Goal: Transaction & Acquisition: Purchase product/service

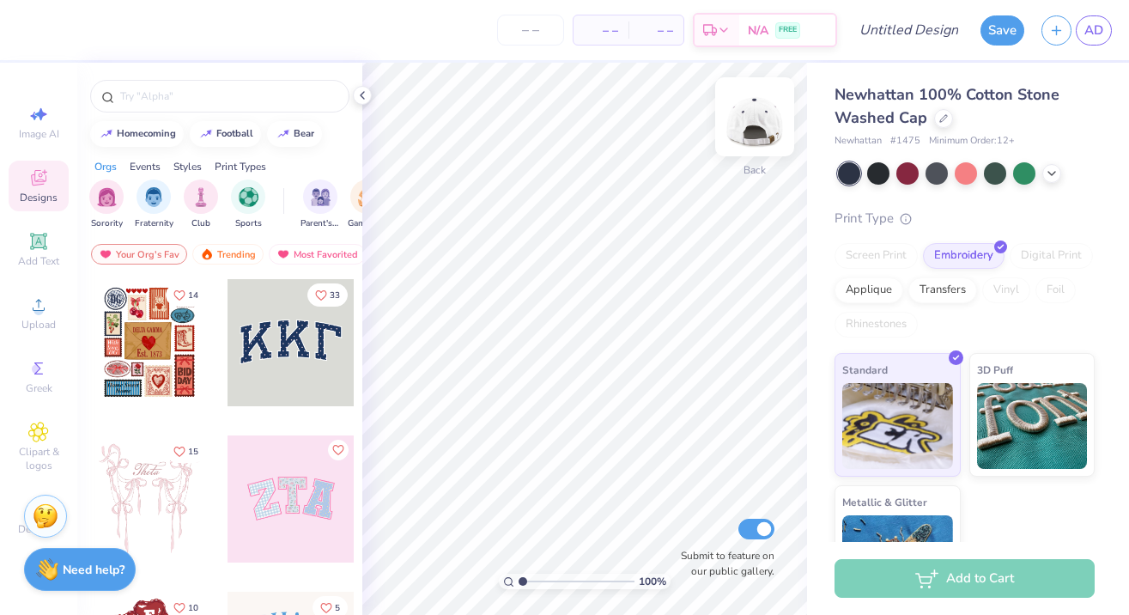
click at [756, 112] on img at bounding box center [754, 116] width 69 height 69
click at [756, 532] on input "Submit to feature on our public gallery." at bounding box center [756, 529] width 36 height 21
checkbox input "true"
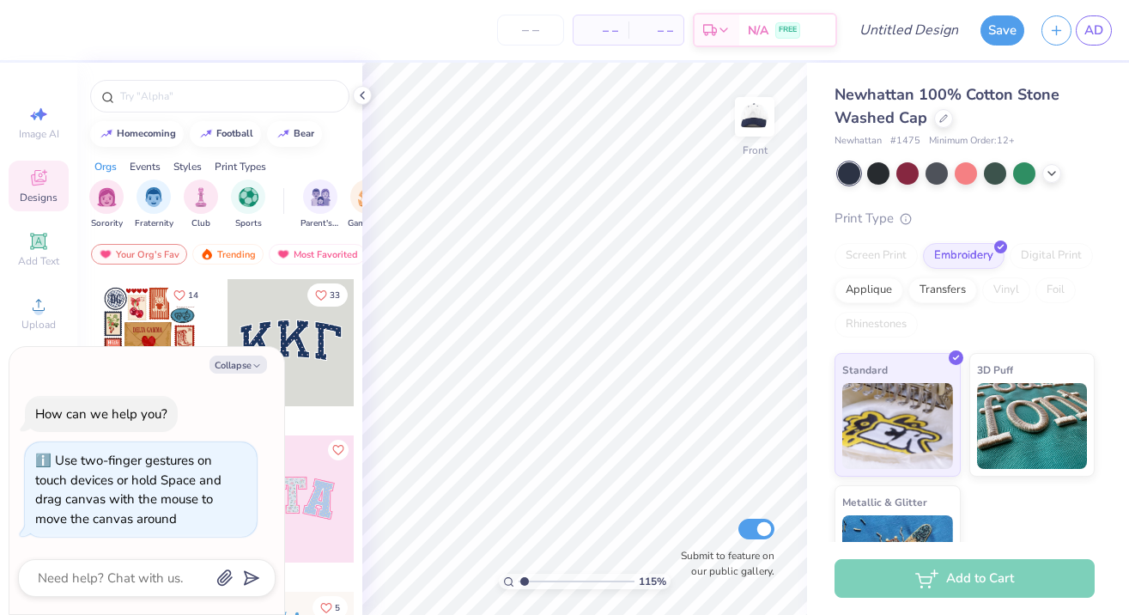
type input "2.42"
type textarea "x"
drag, startPoint x: 525, startPoint y: 582, endPoint x: 448, endPoint y: 562, distance: 79.2
type input "1"
click at [448, 562] on div "100 %" at bounding box center [585, 339] width 552 height 552
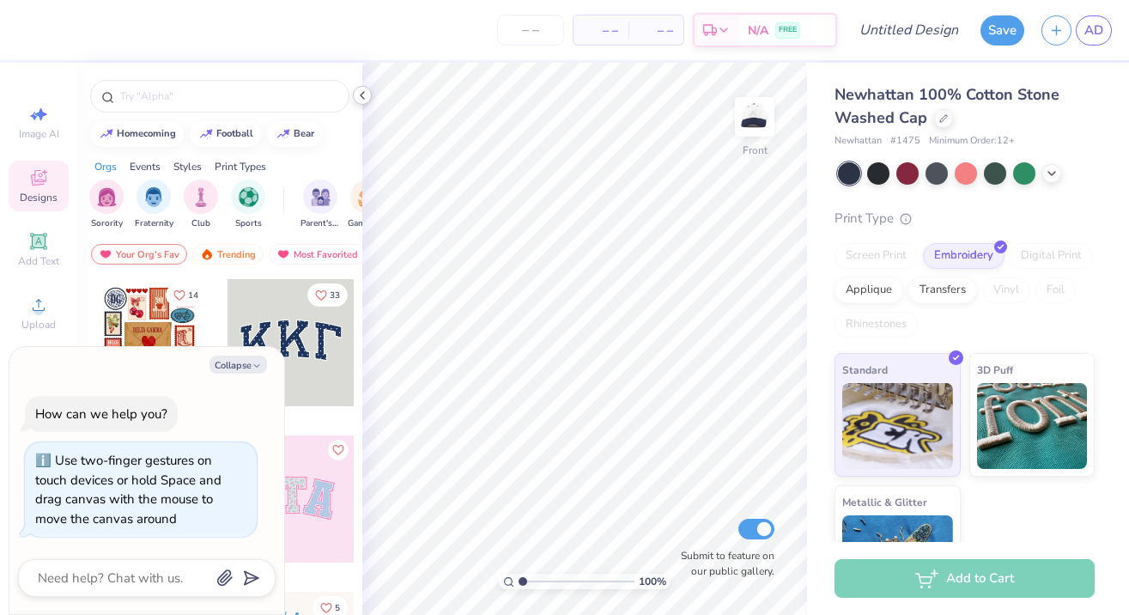
click at [359, 100] on icon at bounding box center [363, 95] width 14 height 14
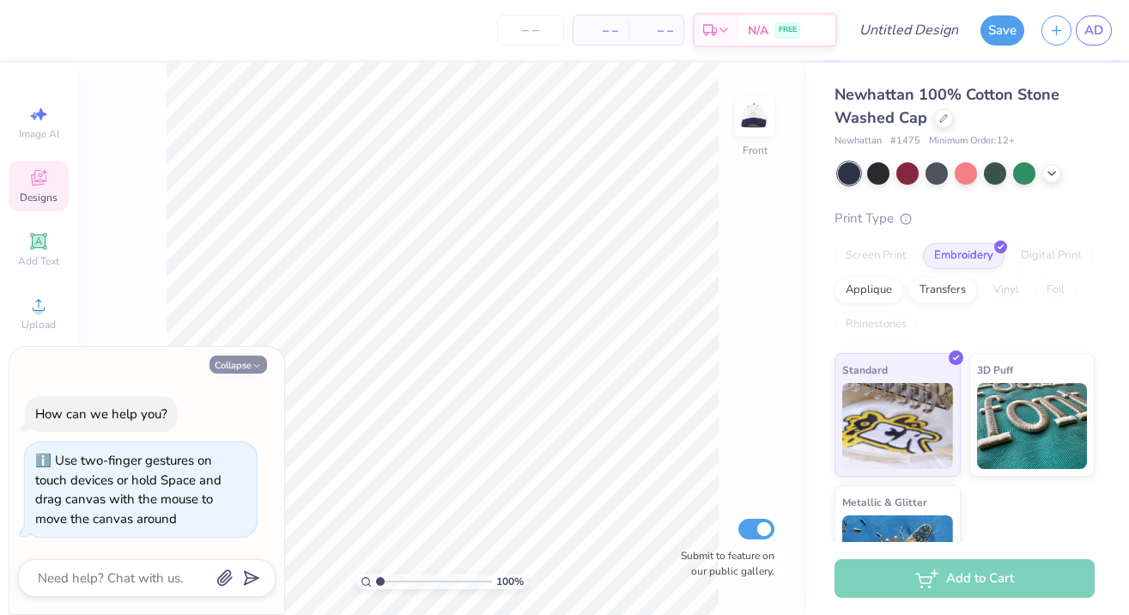
click at [235, 371] on button "Collapse" at bounding box center [239, 365] width 58 height 18
type textarea "x"
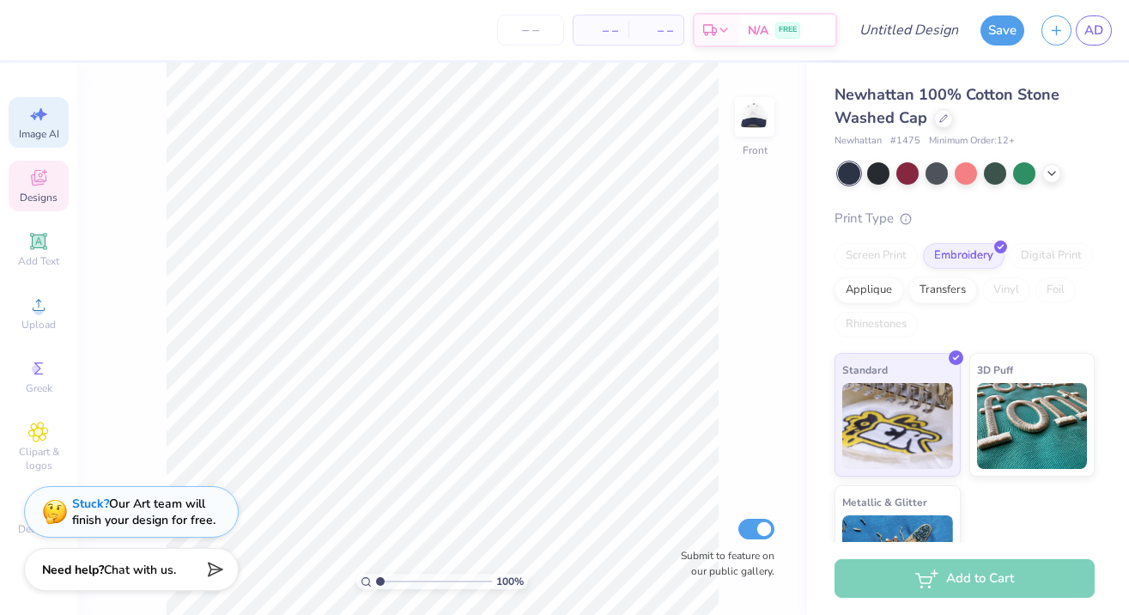
click at [26, 131] on span "Image AI" at bounding box center [39, 134] width 40 height 14
select select "4"
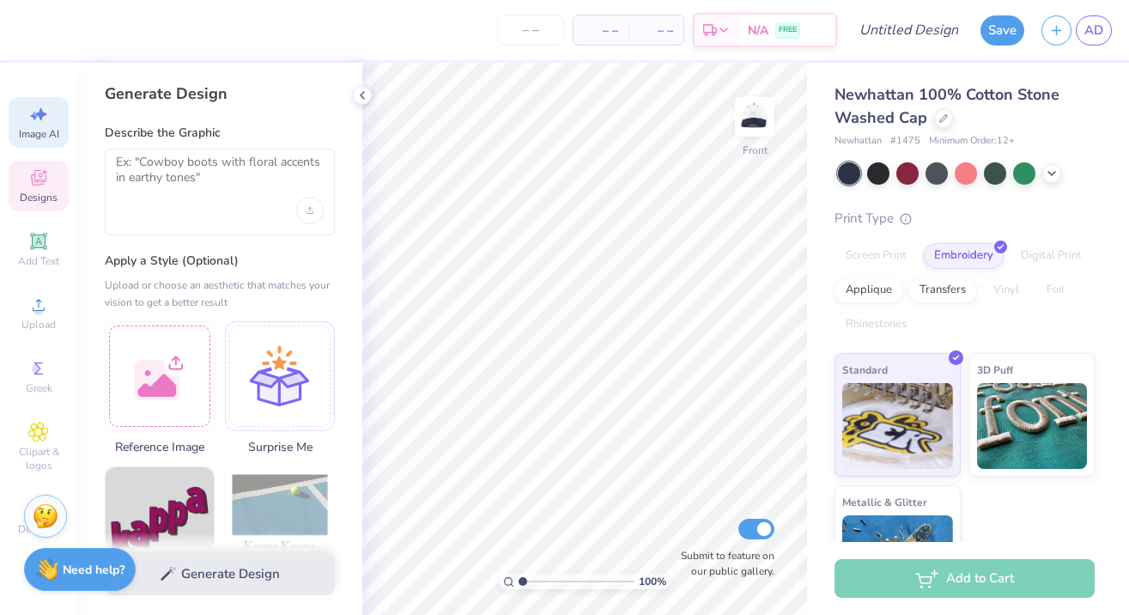
click at [25, 192] on span "Designs" at bounding box center [39, 198] width 38 height 14
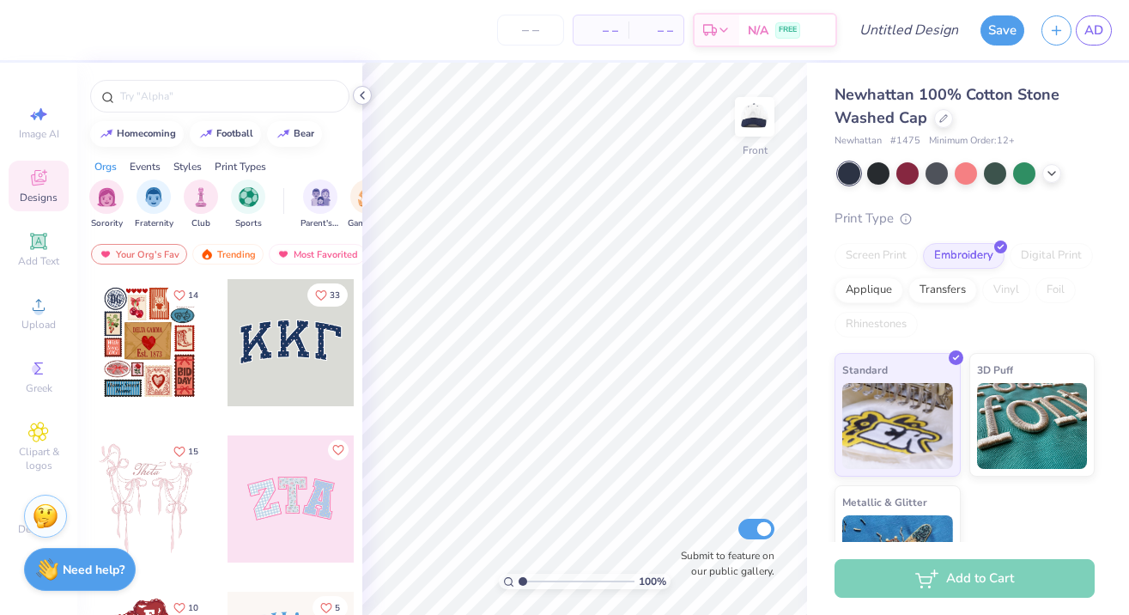
click at [362, 101] on icon at bounding box center [363, 95] width 14 height 14
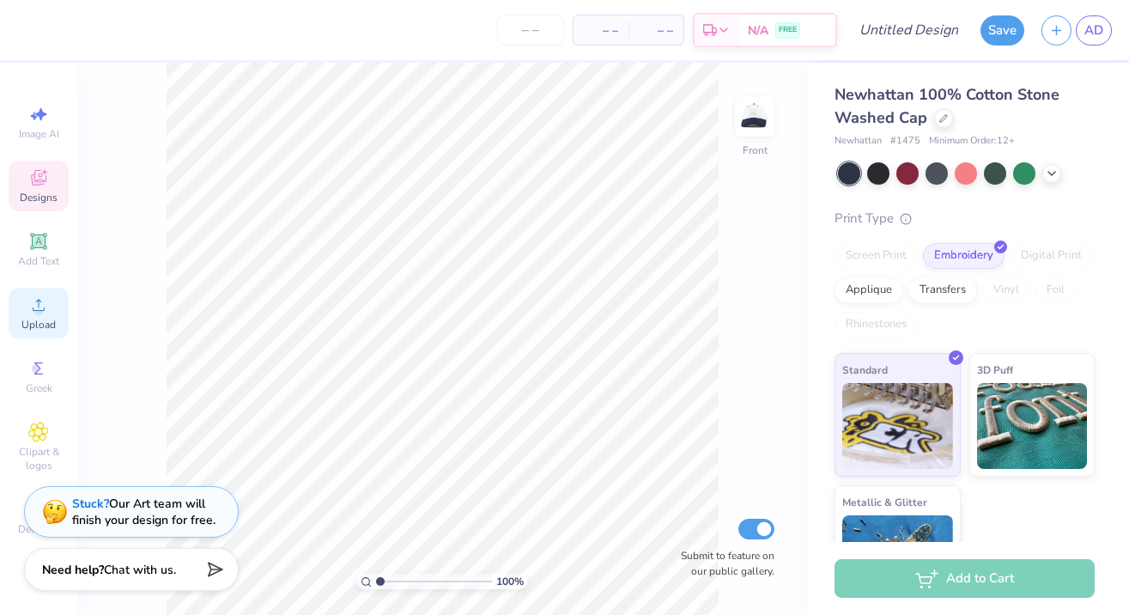
click at [43, 302] on icon at bounding box center [38, 305] width 21 height 21
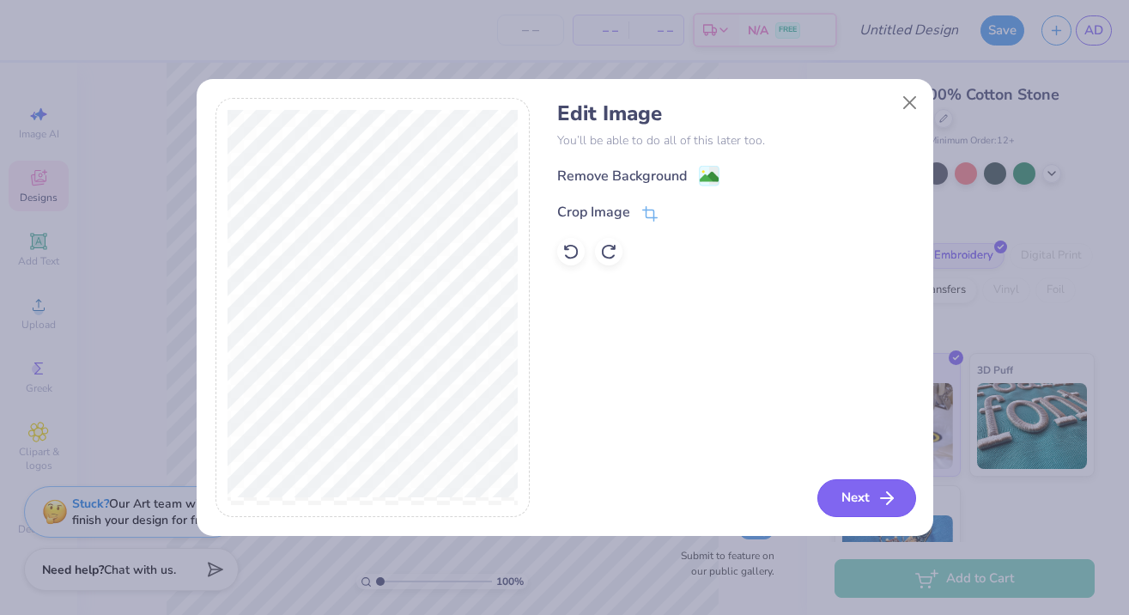
click at [849, 488] on button "Next" at bounding box center [866, 498] width 99 height 38
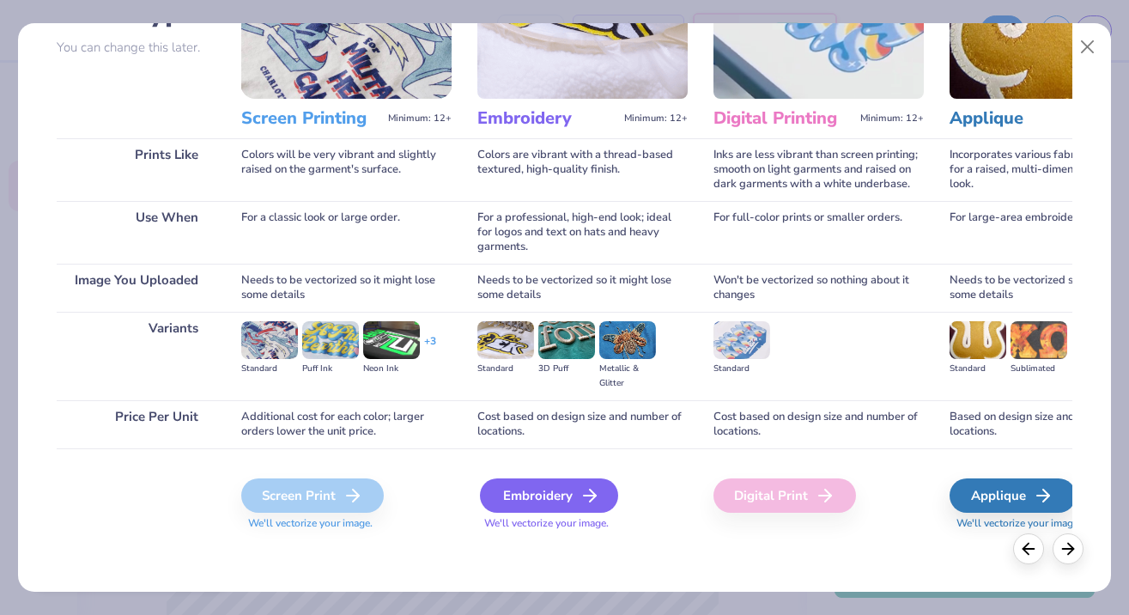
scroll to position [155, 0]
click at [520, 496] on div "Embroidery" at bounding box center [549, 495] width 138 height 34
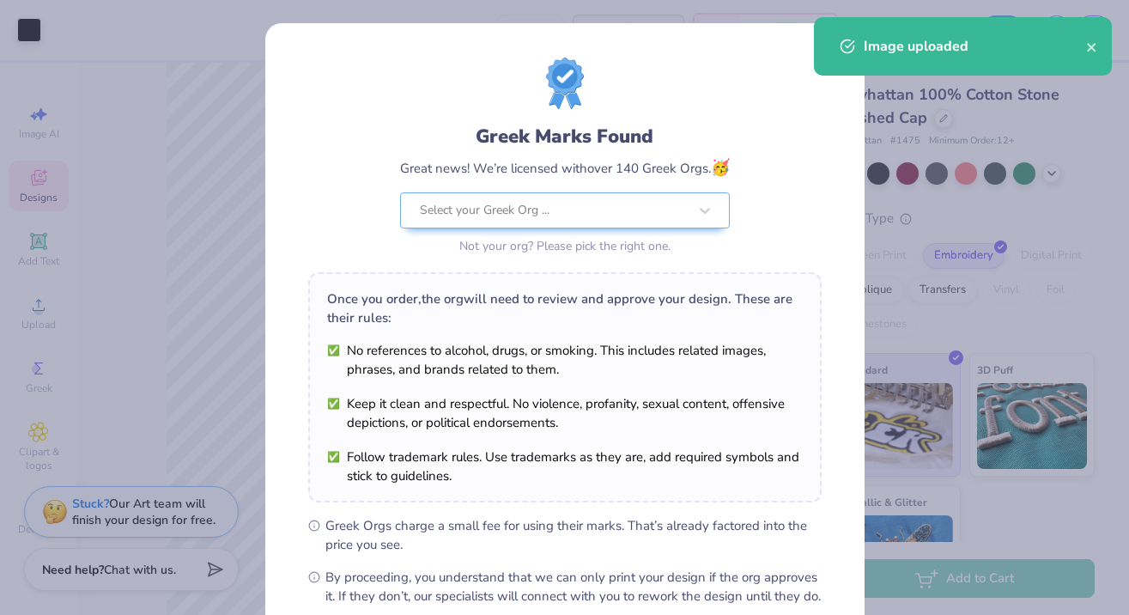
click at [416, 309] on body "Art colors – – Per Item – – Total Est. Delivery N/A FREE Design Title Save AD I…" at bounding box center [564, 307] width 1129 height 615
click at [1097, 49] on icon "close" at bounding box center [1092, 47] width 12 height 14
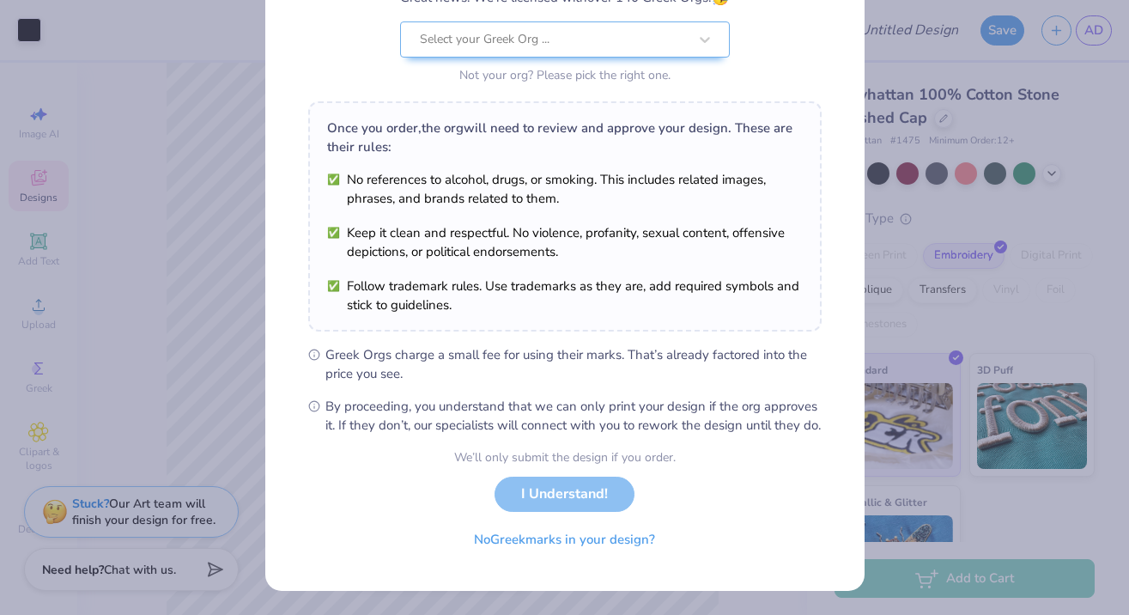
scroll to position [189, 0]
click at [544, 546] on button "No Greek marks in your design?" at bounding box center [564, 535] width 210 height 35
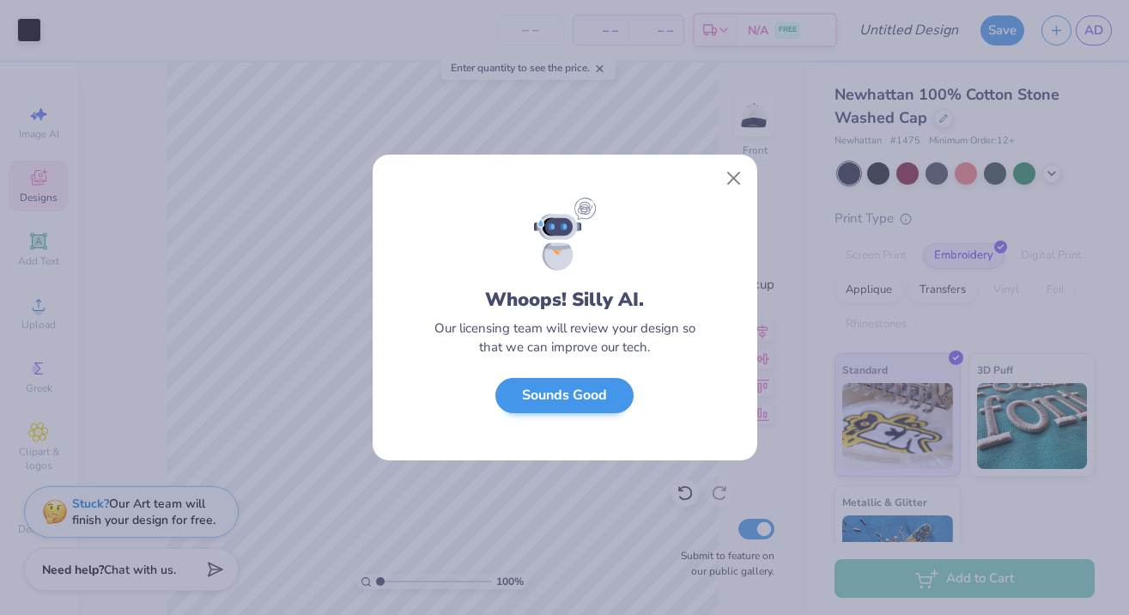
click at [545, 403] on button "Sounds Good" at bounding box center [564, 395] width 138 height 35
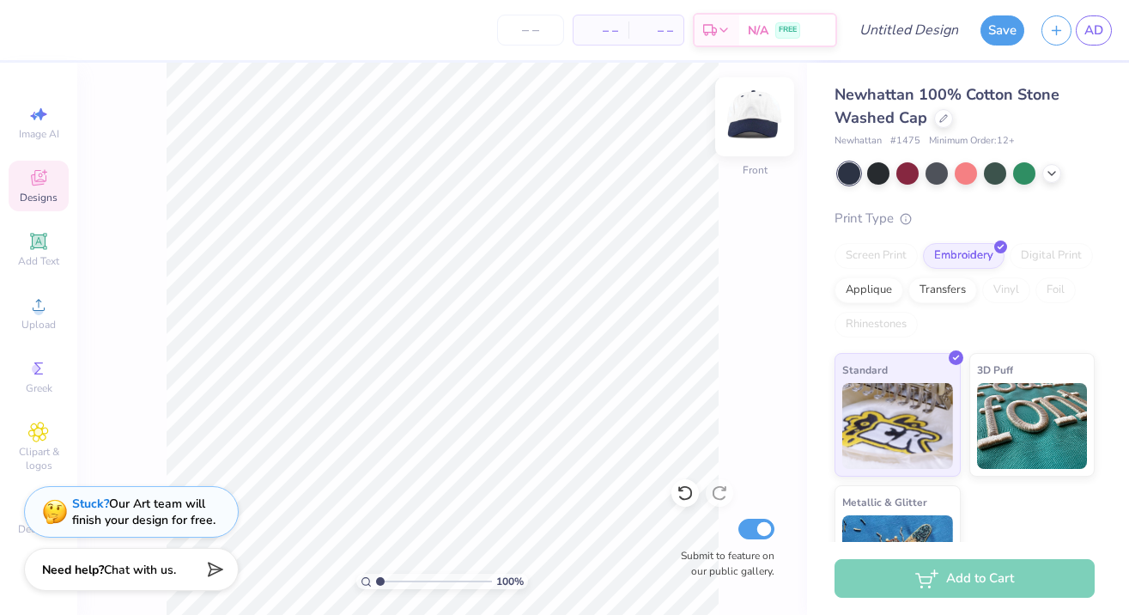
click at [751, 134] on img at bounding box center [754, 116] width 69 height 69
click at [45, 301] on icon at bounding box center [38, 305] width 21 height 21
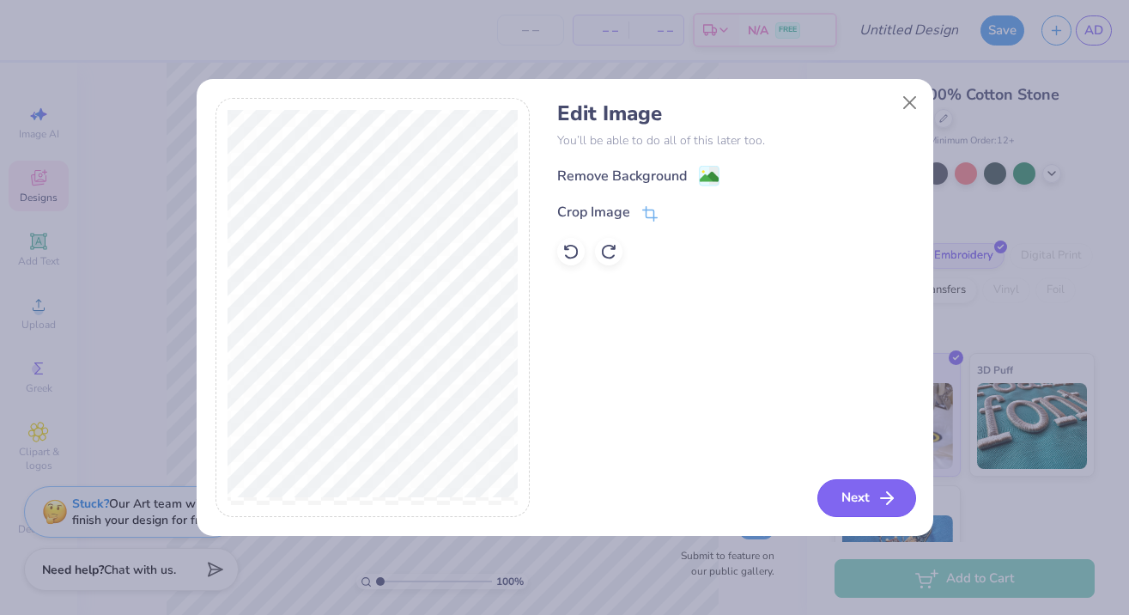
click at [866, 489] on button "Next" at bounding box center [866, 498] width 99 height 38
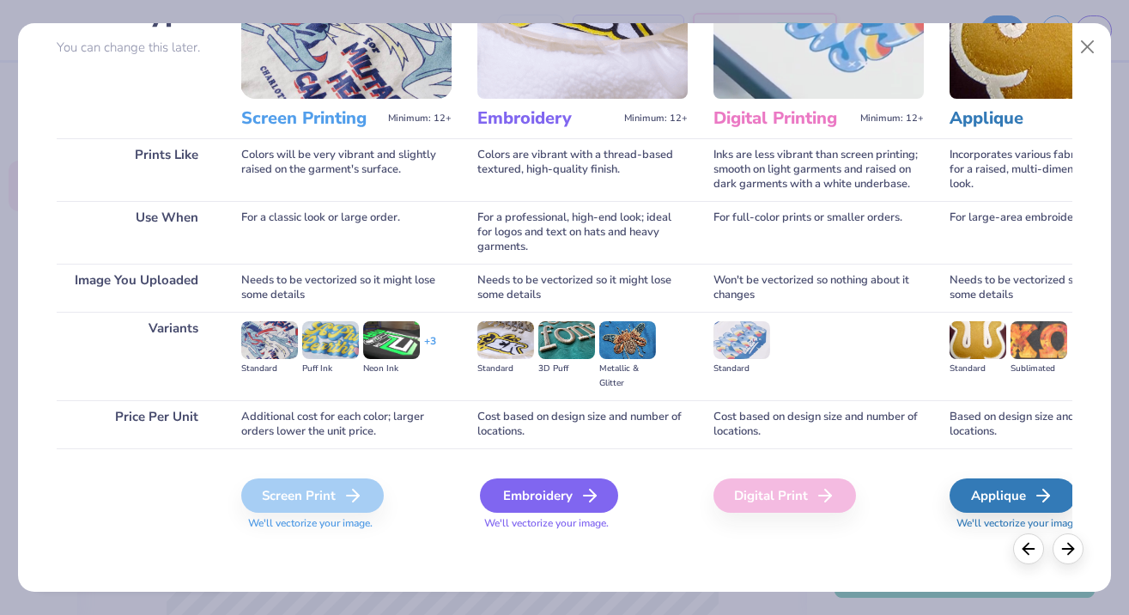
scroll to position [155, 0]
click at [543, 502] on div "Embroidery" at bounding box center [549, 495] width 138 height 34
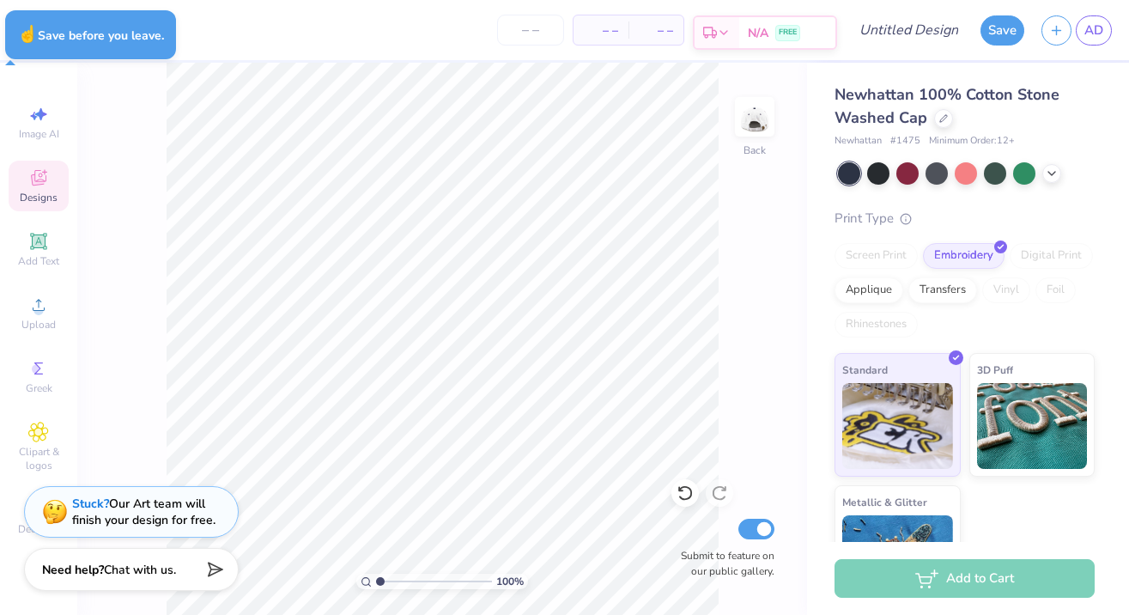
type textarea "x"
